Goal: Task Accomplishment & Management: Use online tool/utility

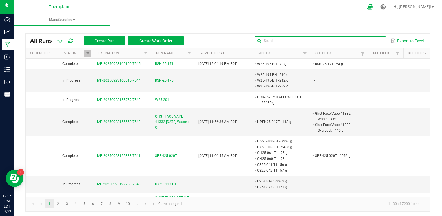
click at [365, 39] on input "text" at bounding box center [320, 40] width 131 height 9
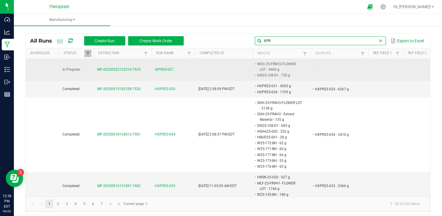
type input "XPR"
click at [168, 68] on span "IXPR25-027" at bounding box center [164, 69] width 18 height 5
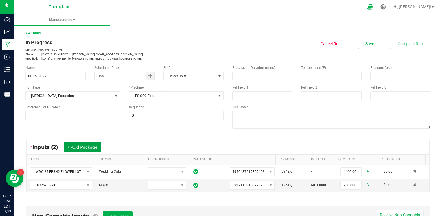
click at [93, 148] on button "+ Add Package" at bounding box center [83, 147] width 38 height 10
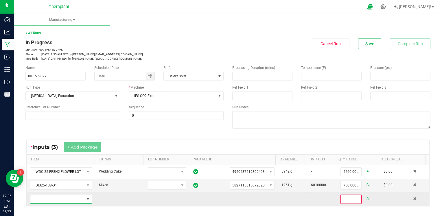
click at [73, 199] on span "NO DATA FOUND" at bounding box center [57, 199] width 54 height 8
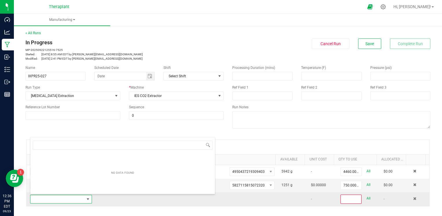
scroll to position [8, 60]
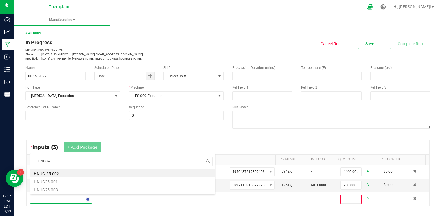
type input "HNUG-25"
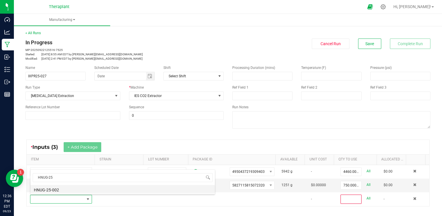
click at [51, 187] on li "HNUG-25-002" at bounding box center [122, 189] width 184 height 8
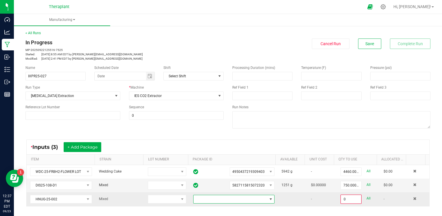
click at [212, 200] on span at bounding box center [230, 199] width 74 height 8
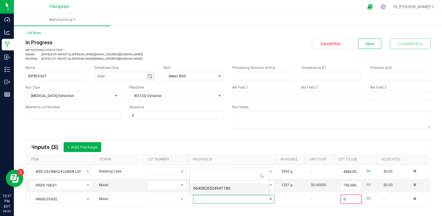
click at [222, 187] on li "6640826524941180" at bounding box center [229, 188] width 79 height 10
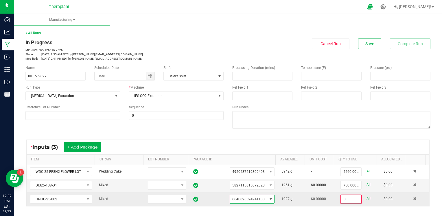
click at [341, 199] on input "0" at bounding box center [351, 199] width 20 height 8
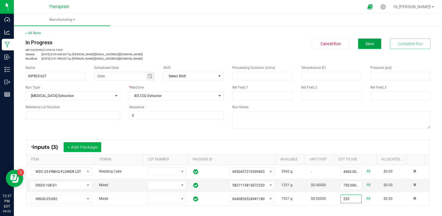
type input "255.0000 g"
click at [368, 39] on button "Save" at bounding box center [369, 43] width 23 height 10
